Goal: Task Accomplishment & Management: Use online tool/utility

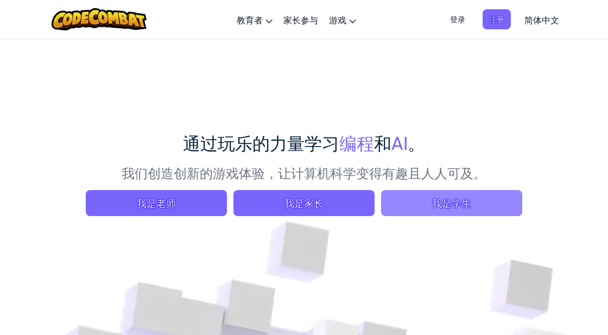
click at [408, 202] on span "我是学生" at bounding box center [451, 203] width 141 height 26
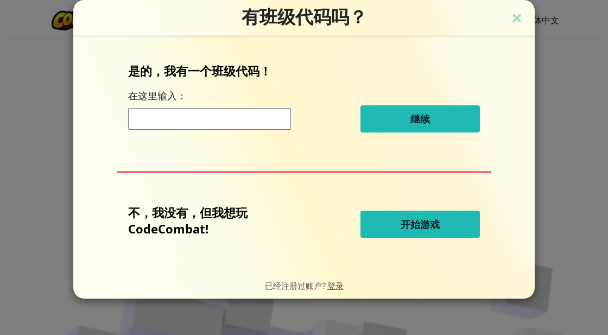
click at [465, 228] on button "开始游戏" at bounding box center [421, 224] width 120 height 27
click at [455, 231] on button "开始游戏" at bounding box center [421, 224] width 120 height 27
click at [448, 228] on button "开始游戏" at bounding box center [421, 224] width 120 height 27
click at [442, 227] on button "开始游戏" at bounding box center [421, 224] width 120 height 27
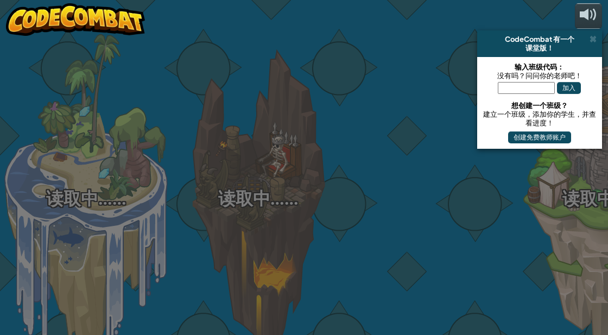
select select "zh-HANS"
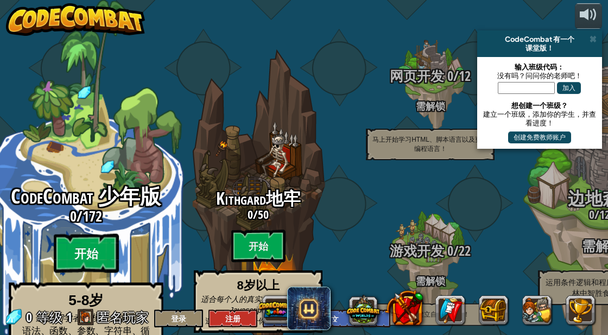
click at [81, 234] on btn "开始" at bounding box center [86, 253] width 65 height 39
select select "zh-HANS"
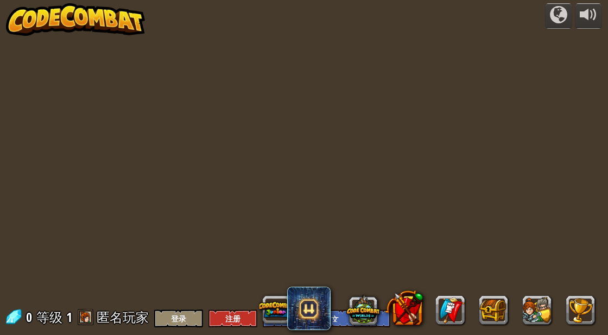
select select "zh-HANS"
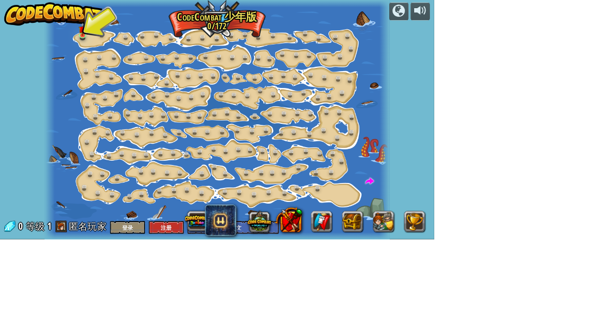
click at [88, 35] on img at bounding box center [75, 19] width 139 height 33
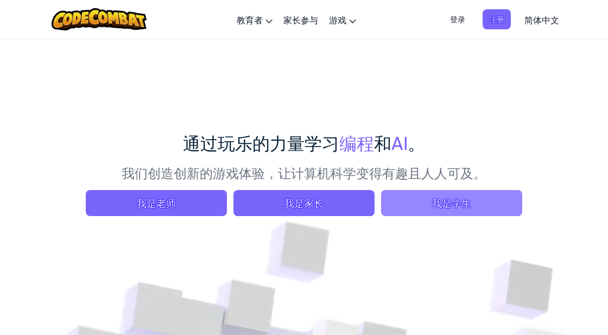
click at [480, 196] on span "我是学生" at bounding box center [451, 203] width 141 height 26
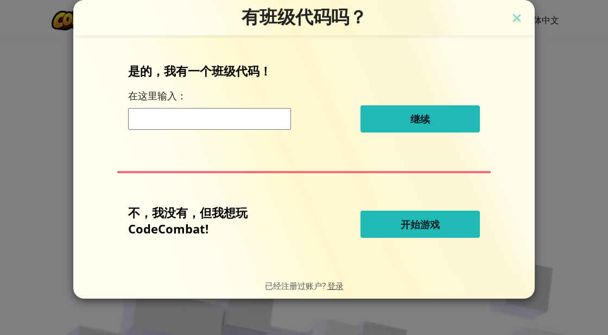
click at [458, 230] on button "开始游戏" at bounding box center [421, 224] width 120 height 27
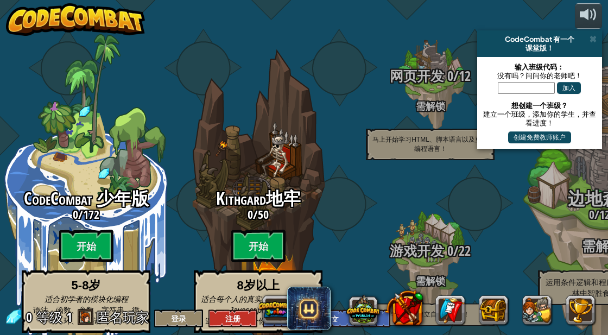
select select "zh-HANS"
click at [592, 37] on span at bounding box center [593, 39] width 7 height 9
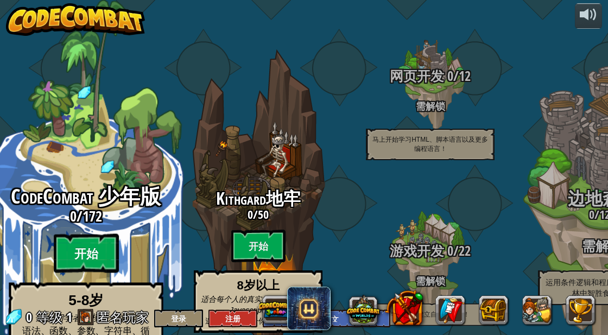
click at [73, 234] on btn "开始" at bounding box center [86, 253] width 65 height 39
select select "zh-HANS"
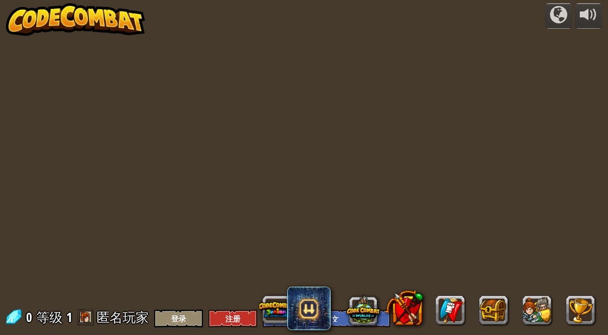
select select "zh-HANS"
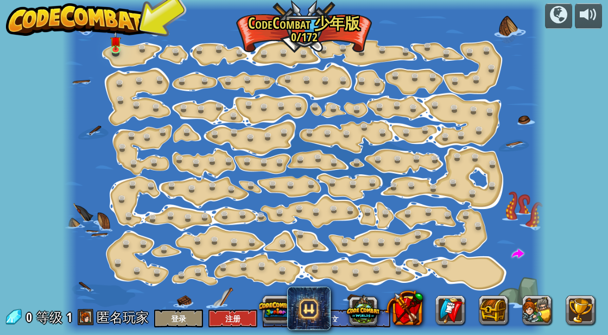
click at [118, 47] on img at bounding box center [115, 41] width 11 height 19
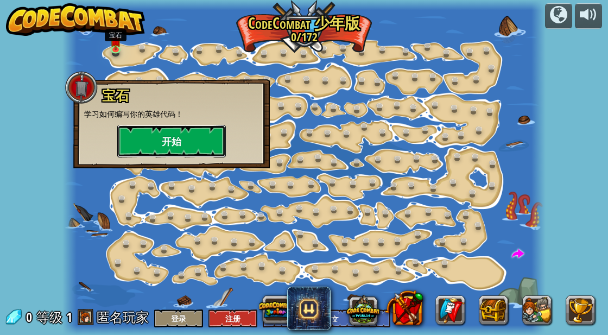
click at [154, 136] on button "开始" at bounding box center [171, 141] width 109 height 33
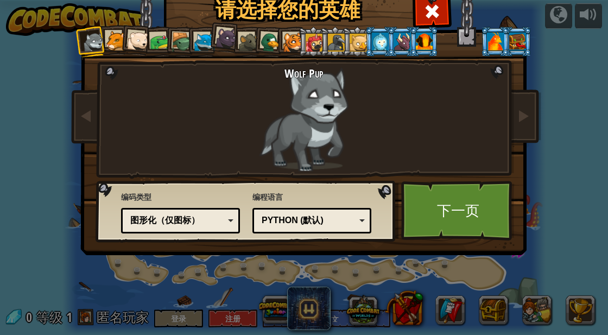
click at [110, 39] on div at bounding box center [116, 41] width 20 height 20
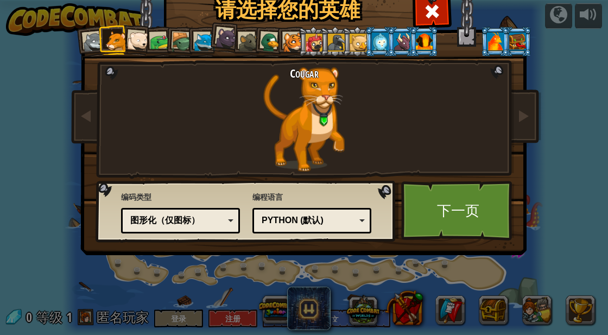
click at [143, 49] on div at bounding box center [138, 41] width 22 height 22
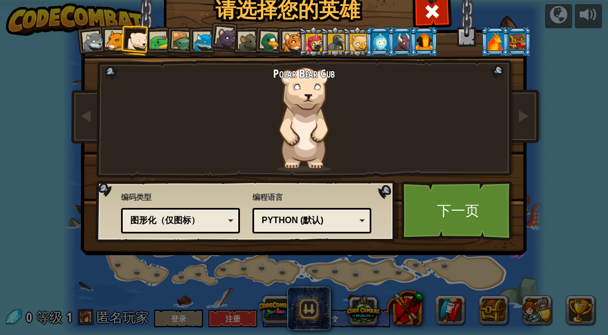
click at [160, 50] on div at bounding box center [160, 42] width 20 height 20
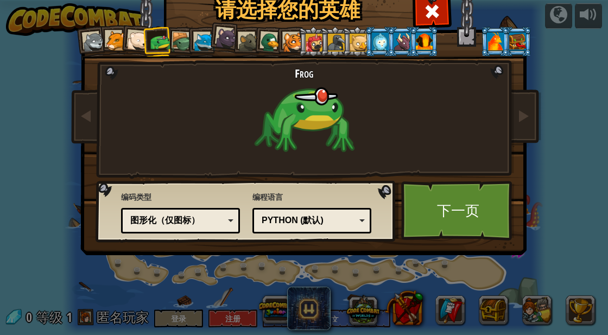
click at [176, 41] on div at bounding box center [182, 42] width 21 height 21
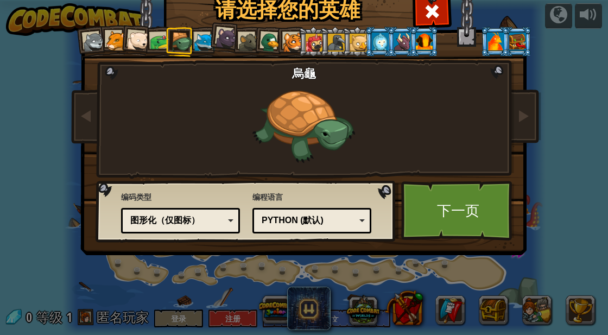
click at [202, 40] on div at bounding box center [204, 43] width 20 height 20
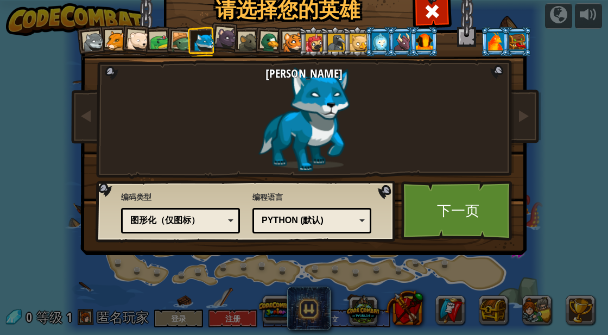
click at [228, 35] on div at bounding box center [227, 38] width 22 height 22
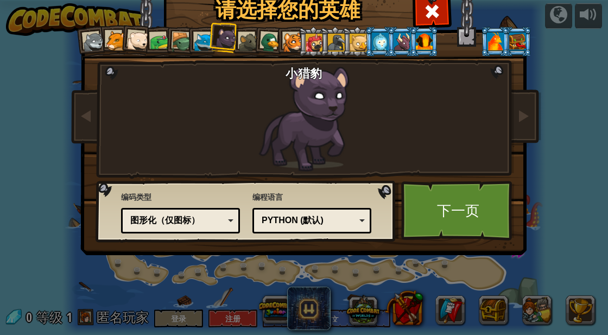
click at [249, 35] on div at bounding box center [249, 43] width 20 height 20
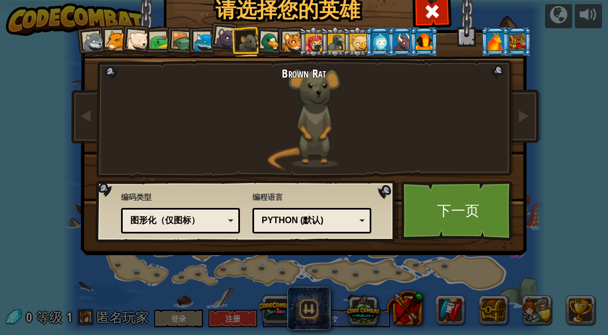
click at [268, 36] on div at bounding box center [270, 42] width 21 height 21
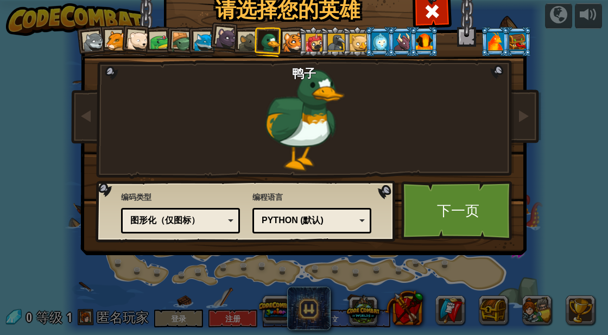
click at [292, 41] on div at bounding box center [293, 43] width 20 height 20
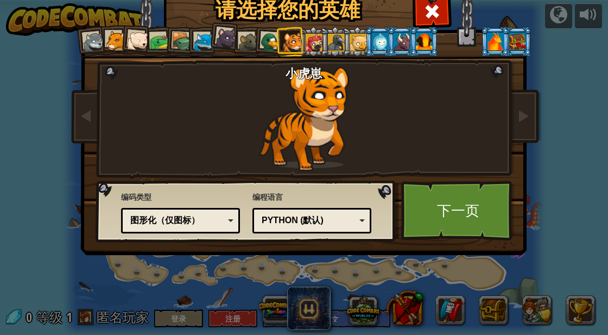
click at [321, 41] on li at bounding box center [335, 42] width 29 height 30
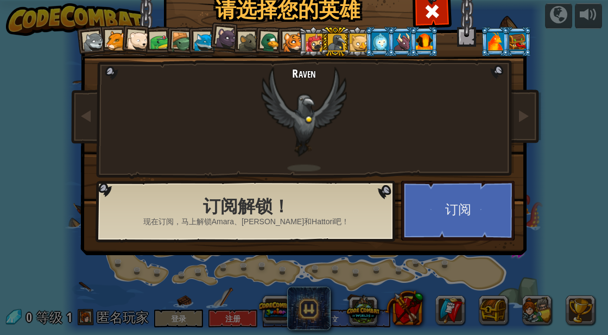
click at [357, 35] on div at bounding box center [358, 42] width 17 height 17
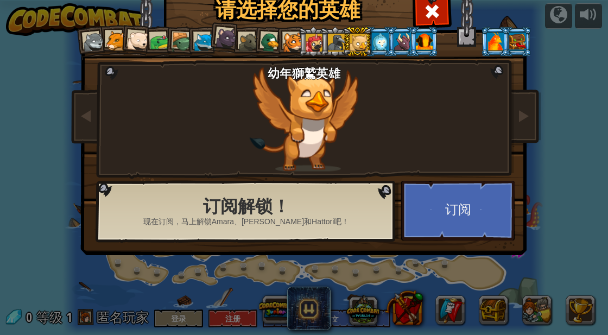
click at [375, 36] on div at bounding box center [380, 41] width 17 height 17
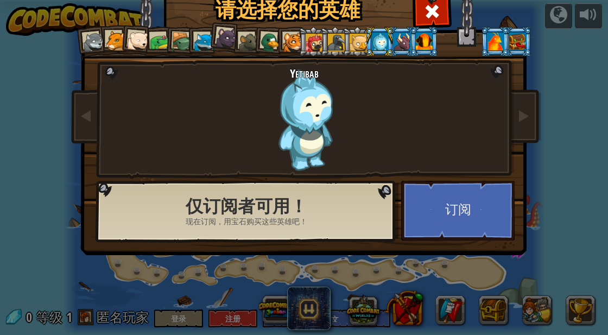
click at [397, 40] on div at bounding box center [402, 41] width 17 height 17
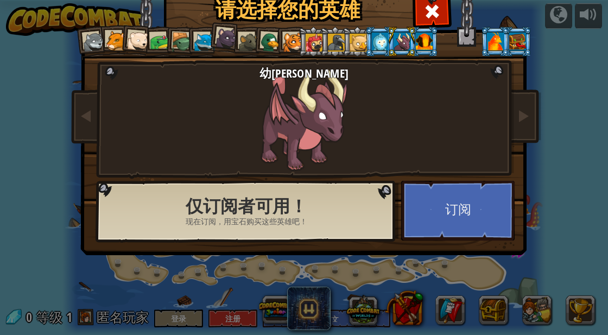
click at [426, 49] on div at bounding box center [424, 41] width 17 height 17
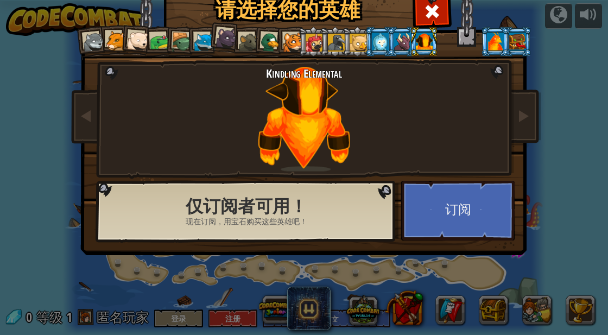
scroll to position [1, 0]
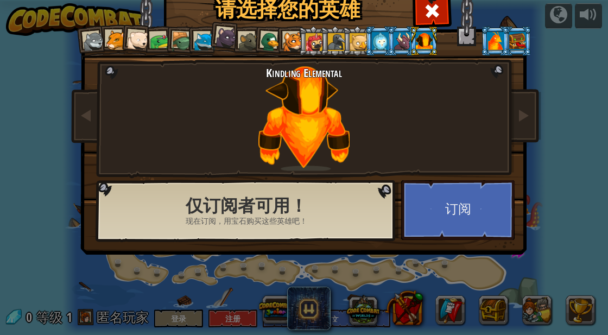
click at [491, 48] on div at bounding box center [495, 40] width 17 height 17
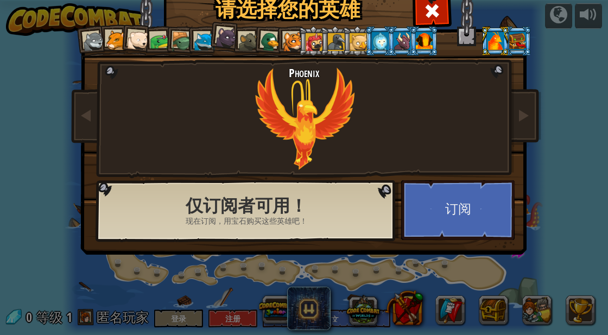
click at [524, 43] on div at bounding box center [518, 40] width 17 height 17
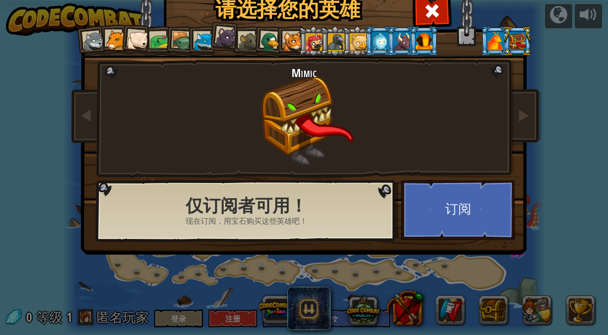
click at [501, 46] on div at bounding box center [495, 40] width 17 height 17
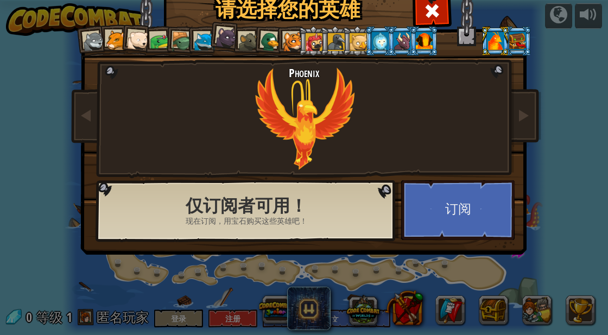
click at [267, 36] on div at bounding box center [270, 42] width 21 height 21
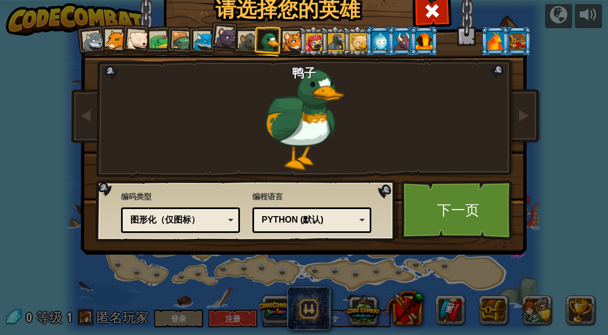
click at [462, 208] on link "下一页" at bounding box center [458, 210] width 114 height 60
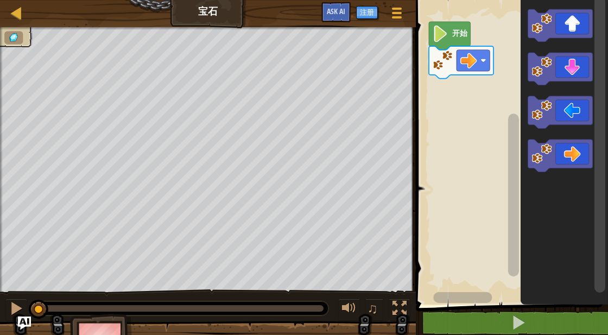
click at [573, 70] on icon "Blockly工作区" at bounding box center [561, 69] width 65 height 33
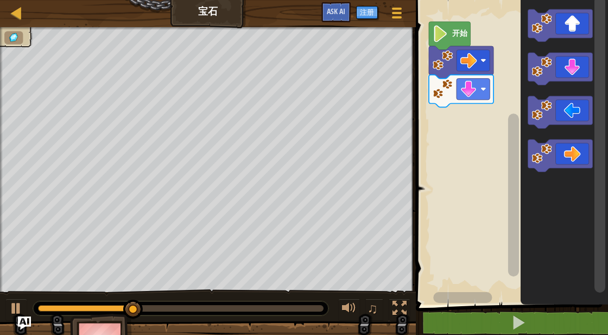
click at [563, 152] on icon "Blockly工作区" at bounding box center [561, 156] width 65 height 33
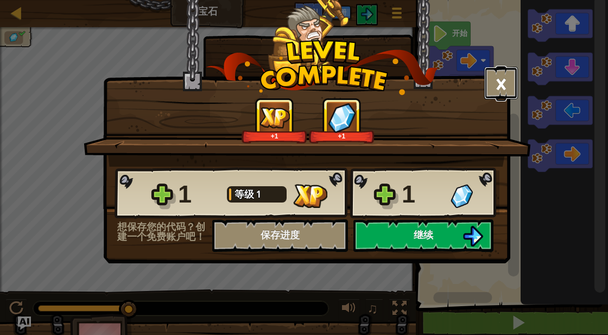
click at [502, 84] on button "×" at bounding box center [502, 83] width 34 height 33
